Goal: Transaction & Acquisition: Purchase product/service

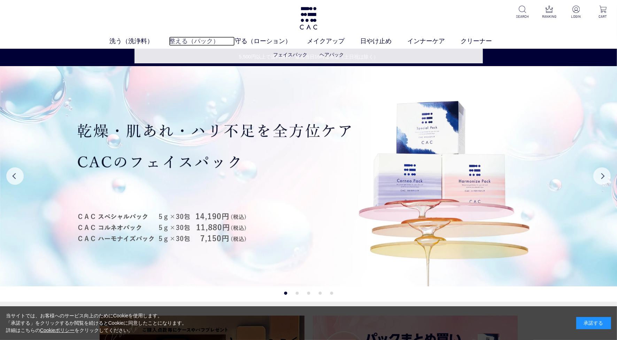
click at [198, 41] on link "整える（パック）" at bounding box center [202, 41] width 66 height 9
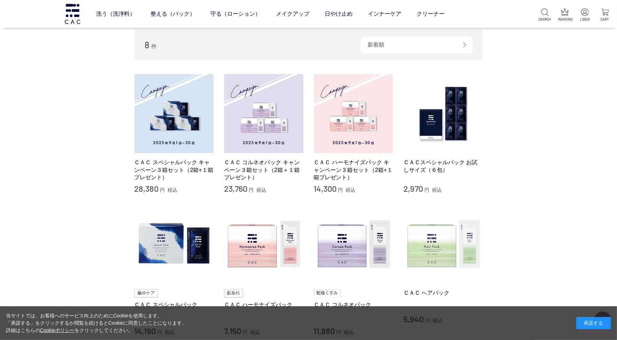
scroll to position [174, 0]
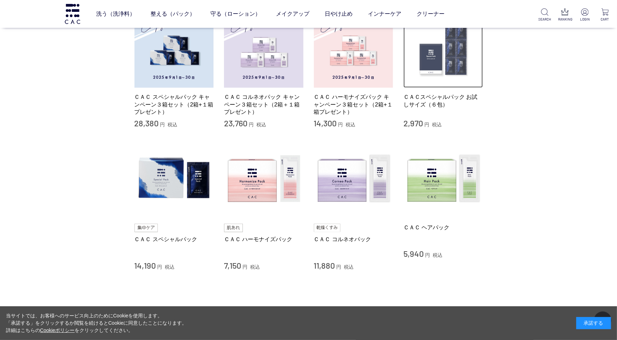
click at [434, 57] on img at bounding box center [442, 48] width 79 height 79
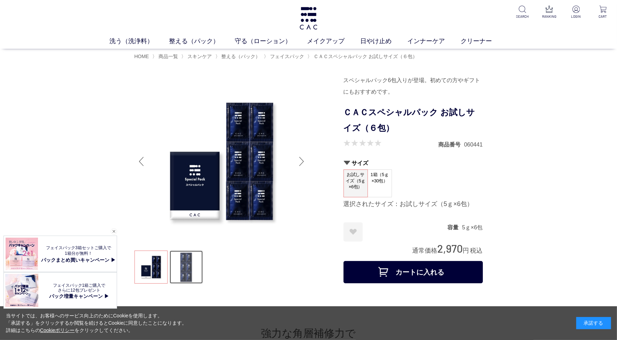
click at [187, 273] on link at bounding box center [186, 267] width 33 height 33
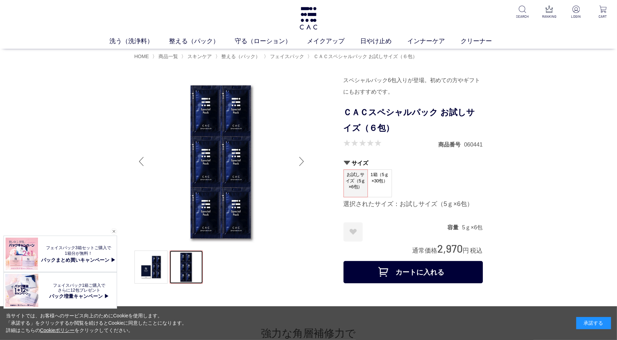
click at [140, 166] on div "Previous slide" at bounding box center [141, 162] width 14 height 28
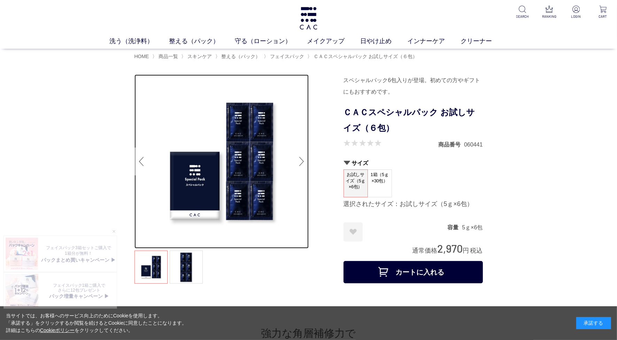
click at [134, 163] on div "Previous slide" at bounding box center [141, 162] width 14 height 28
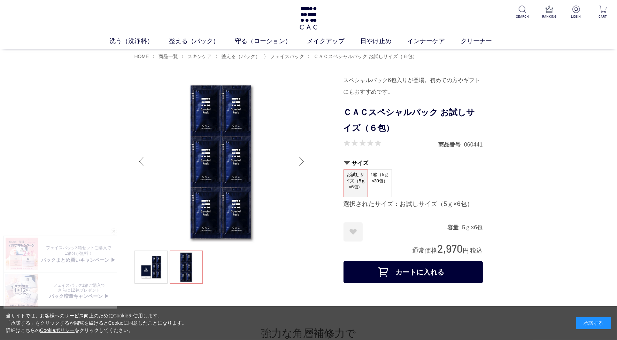
click at [302, 60] on div "HOME 〉 商品一覧 〉 スキンケア 〉 整える（パック） 〉 フェイスパック 〉 ＣＡＣスペシャルパック お試しサイズ（６包）" at bounding box center [308, 56] width 348 height 15
click at [293, 57] on span "フェイスパック" at bounding box center [287, 57] width 34 height 6
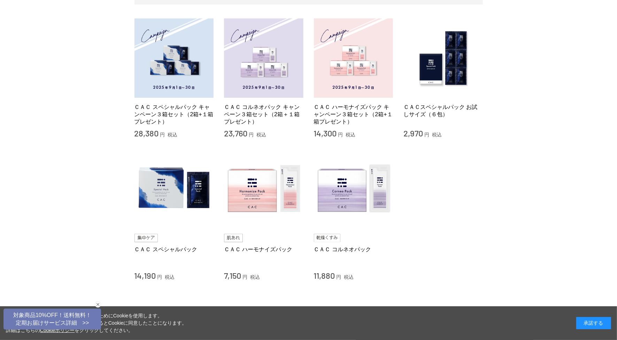
scroll to position [131, 0]
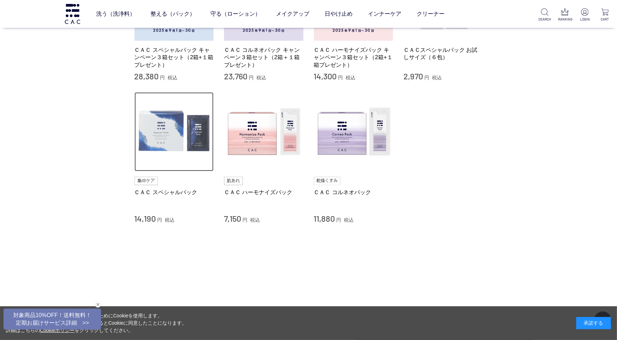
click at [178, 140] on img at bounding box center [173, 131] width 79 height 79
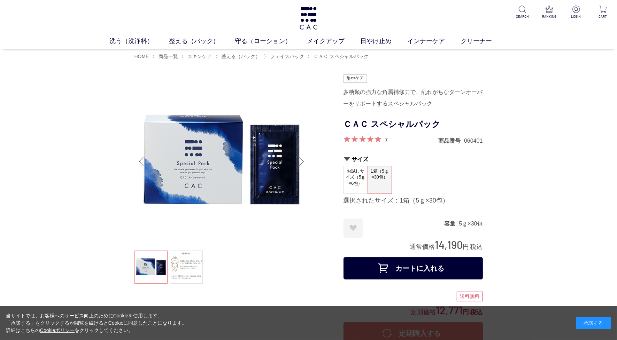
drag, startPoint x: 226, startPoint y: 164, endPoint x: 116, endPoint y: 155, distance: 111.0
click at [302, 161] on div "Next slide" at bounding box center [302, 162] width 14 height 28
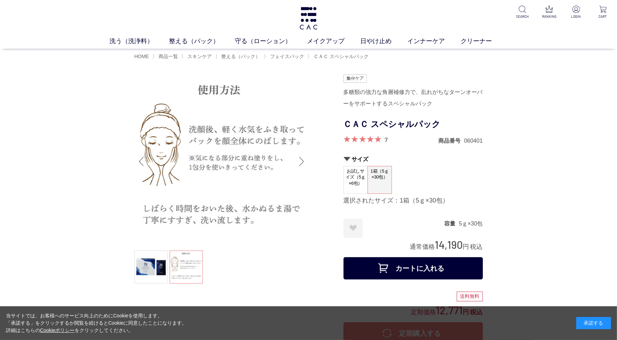
click at [302, 161] on div "Next slide" at bounding box center [302, 162] width 14 height 28
click at [140, 163] on div "Previous slide" at bounding box center [141, 162] width 14 height 28
